Goal: Task Accomplishment & Management: Use online tool/utility

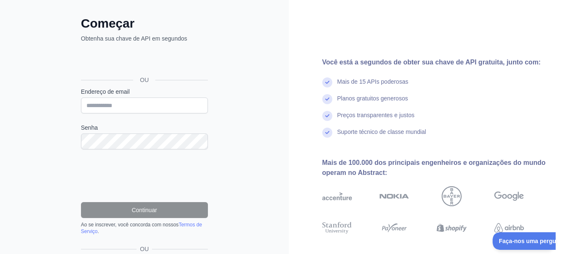
scroll to position [96, 0]
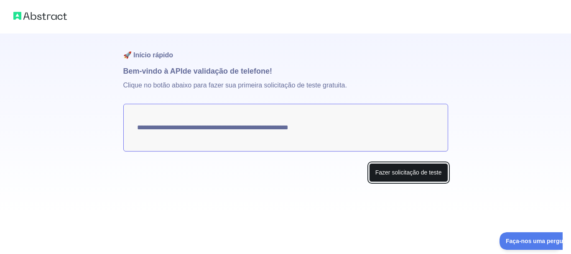
click at [400, 172] on font "Fazer solicitação de teste" at bounding box center [408, 172] width 66 height 7
click at [419, 181] on button "Fazer solicitação de teste" at bounding box center [408, 172] width 79 height 19
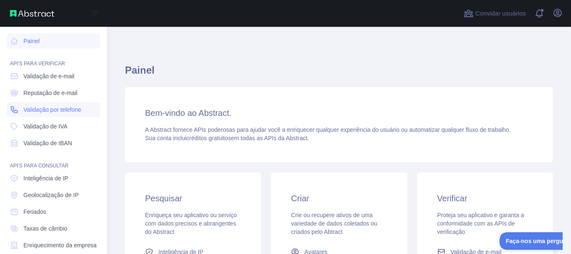
click at [46, 107] on font "Validação por telefone" at bounding box center [52, 109] width 58 height 7
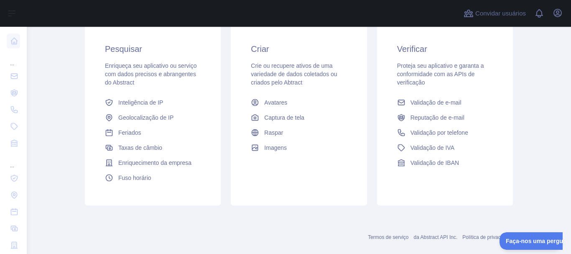
scroll to position [162, 0]
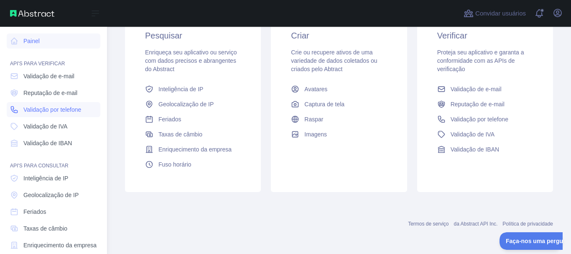
click at [57, 111] on font "Validação por telefone" at bounding box center [52, 109] width 58 height 7
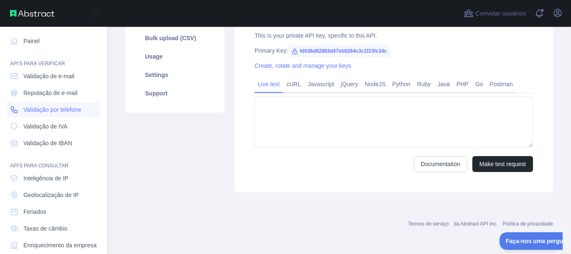
type textarea "**********"
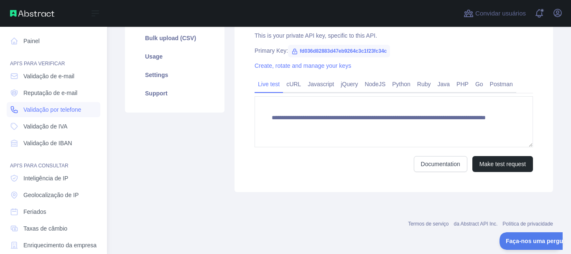
scroll to position [143, 0]
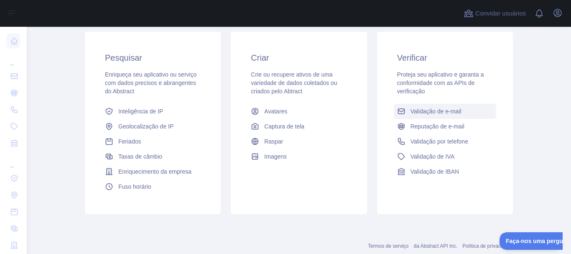
scroll to position [121, 0]
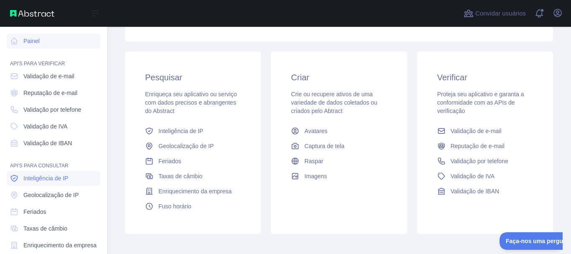
click at [63, 182] on span "Inteligência de IP" at bounding box center [45, 178] width 45 height 8
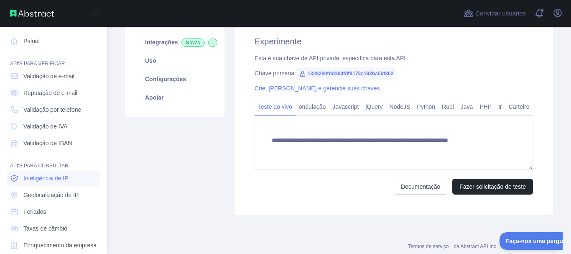
type textarea "**********"
click at [59, 103] on link "Validação por telefone" at bounding box center [54, 109] width 94 height 15
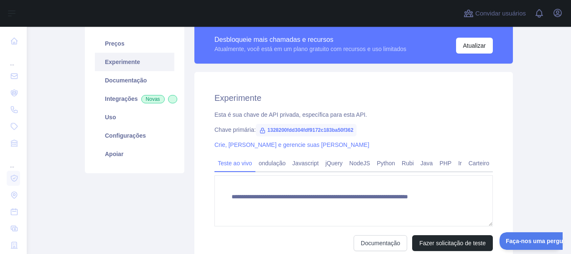
scroll to position [84, 0]
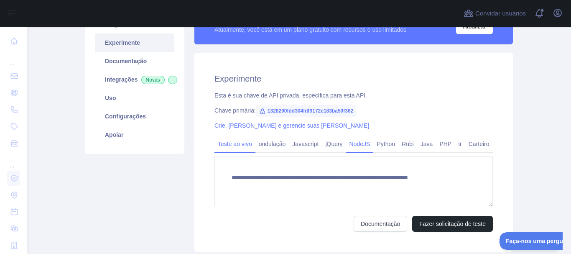
drag, startPoint x: 361, startPoint y: 145, endPoint x: 360, endPoint y: 183, distance: 38.0
click at [361, 145] on font "NodeJS" at bounding box center [359, 143] width 21 height 7
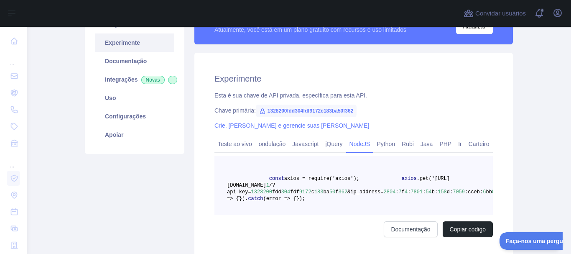
click at [316, 111] on font "1328200fdd304fdf9172c183ba50f362" at bounding box center [310, 111] width 86 height 6
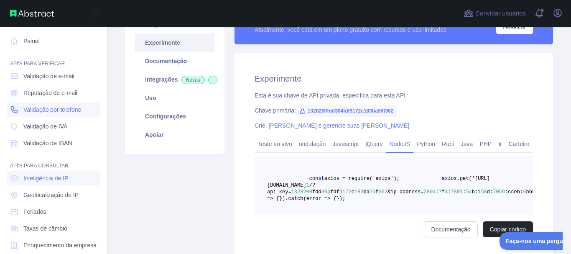
click at [56, 108] on font "Validação por telefone" at bounding box center [52, 109] width 58 height 7
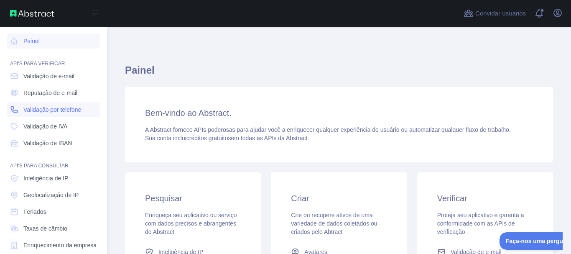
drag, startPoint x: 58, startPoint y: 107, endPoint x: 53, endPoint y: 106, distance: 5.2
click at [58, 107] on font "Validação por telefone" at bounding box center [52, 109] width 58 height 7
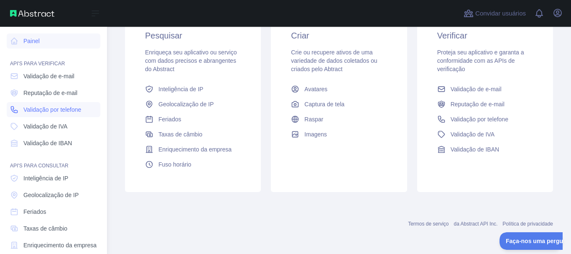
click at [43, 102] on link "Validação por telefone" at bounding box center [54, 109] width 94 height 15
